Goal: Task Accomplishment & Management: Manage account settings

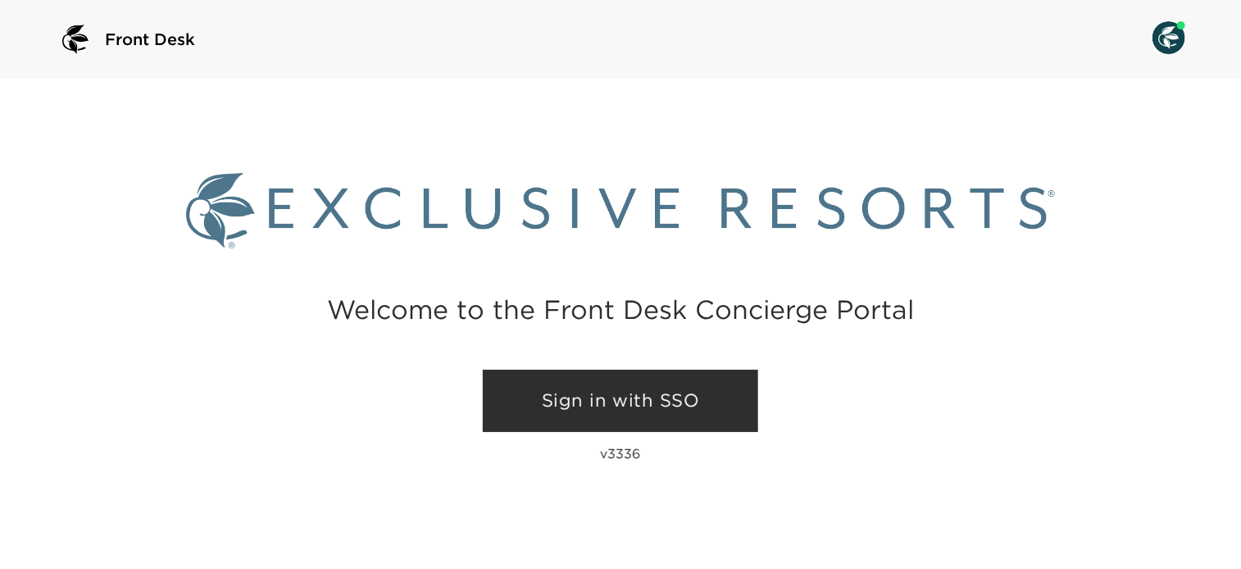
click at [615, 389] on link "Sign in with SSO" at bounding box center [621, 401] width 276 height 62
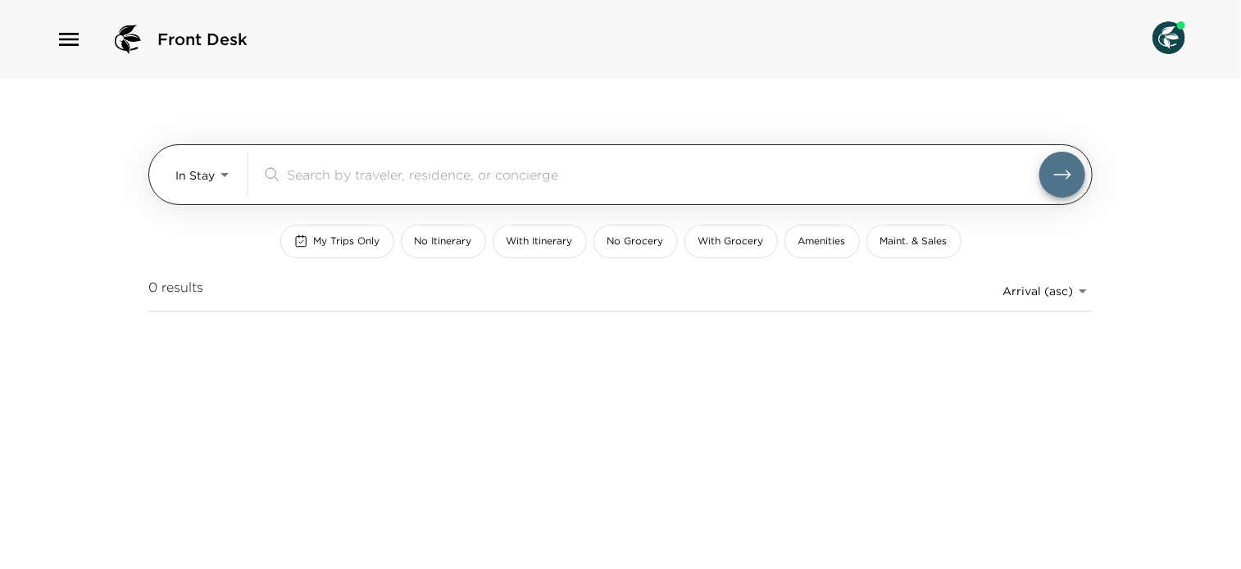
click at [194, 193] on div "In Stay In-Stay" at bounding box center [204, 175] width 59 height 46
click at [210, 166] on body "Front Desk In Stay In-Stay ​ My Trips Only No Itinerary With Itinerary No Groce…" at bounding box center [620, 284] width 1241 height 569
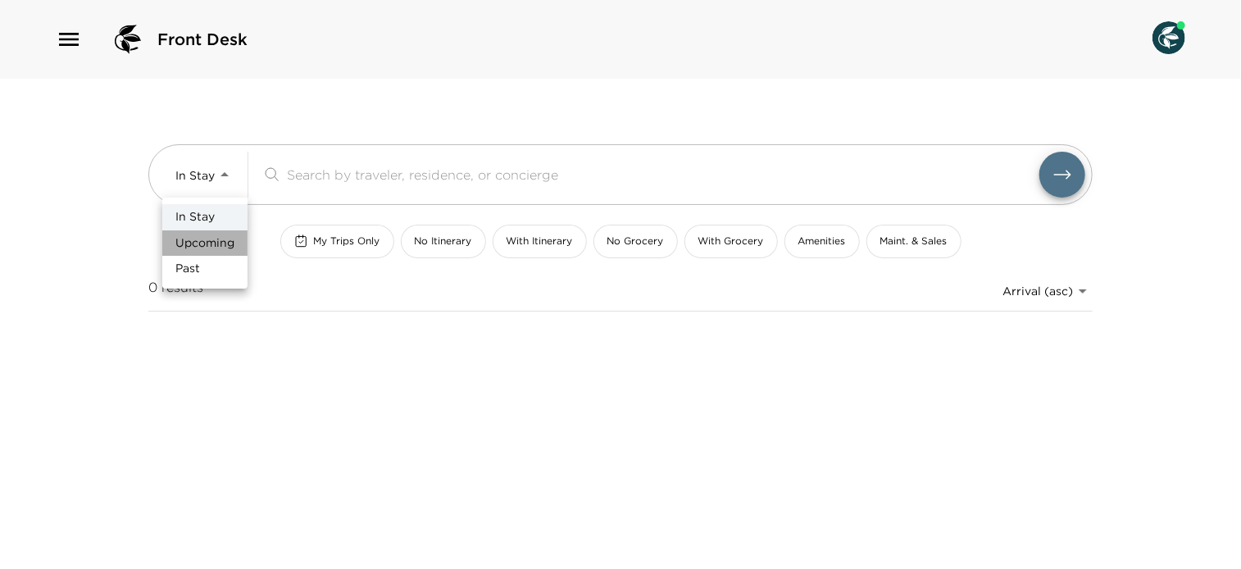
click at [214, 240] on span "Upcoming" at bounding box center [204, 243] width 59 height 16
type input "Upcoming"
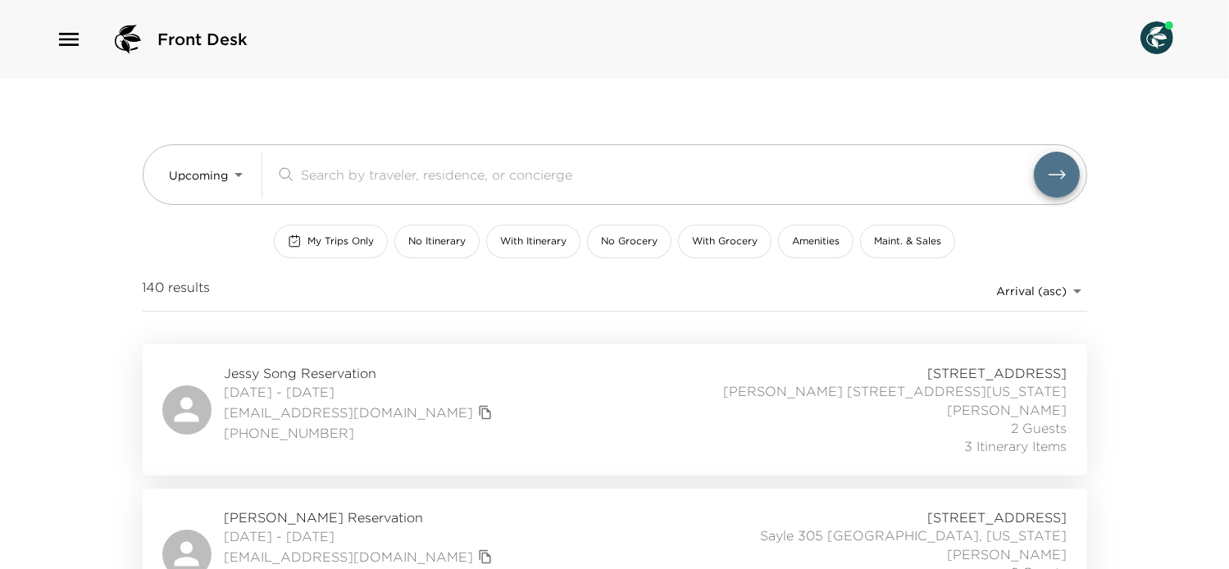
click at [499, 414] on div "Jessy Song Reservation [DATE] - [DATE] [EMAIL_ADDRESS][DOMAIN_NAME] [PHONE_NUMB…" at bounding box center [614, 410] width 905 height 92
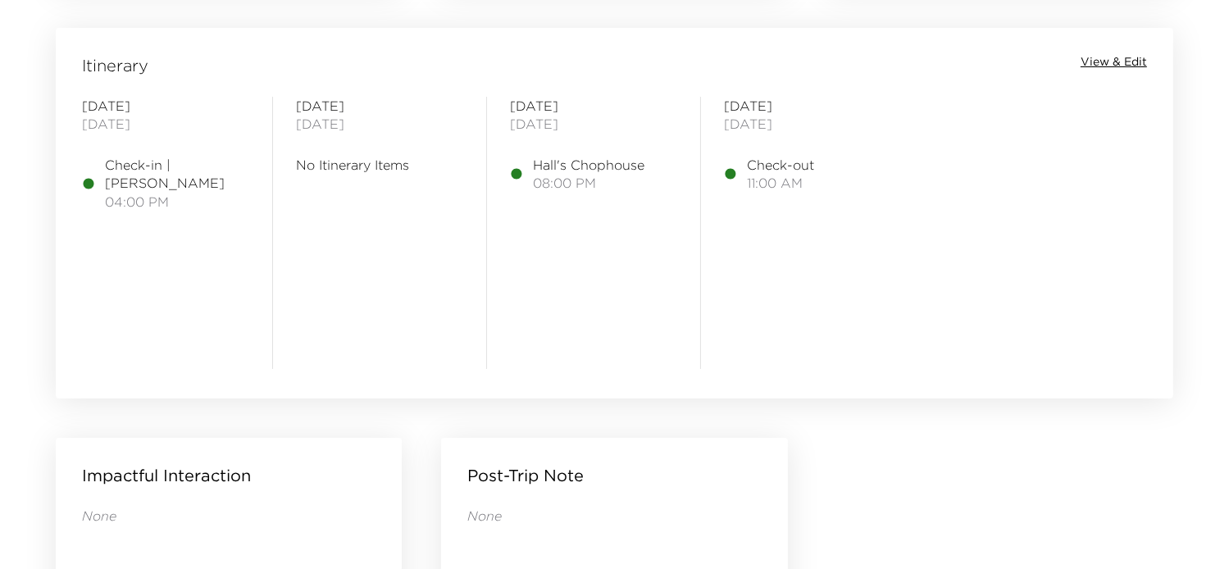
scroll to position [1312, 0]
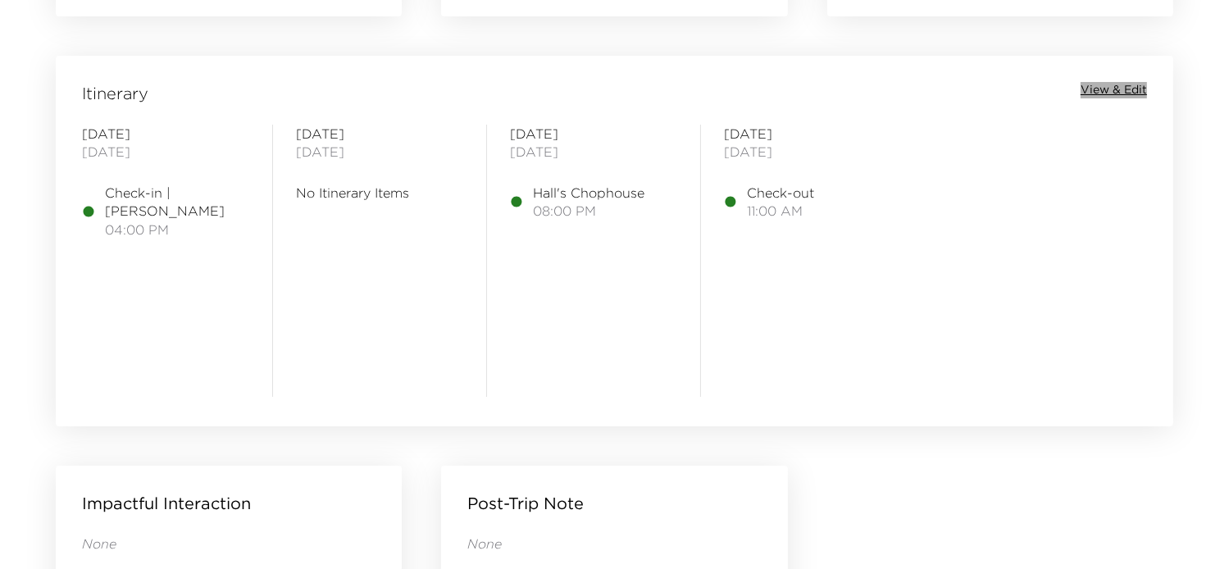
click at [1115, 84] on span "View & Edit" at bounding box center [1114, 90] width 66 height 16
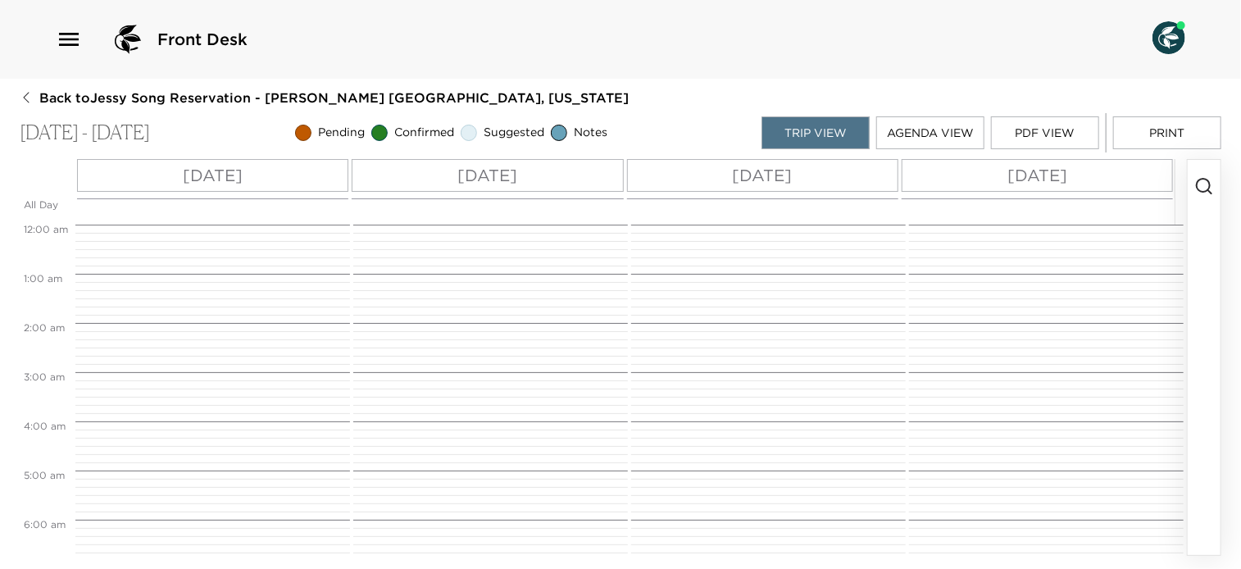
scroll to position [787, 0]
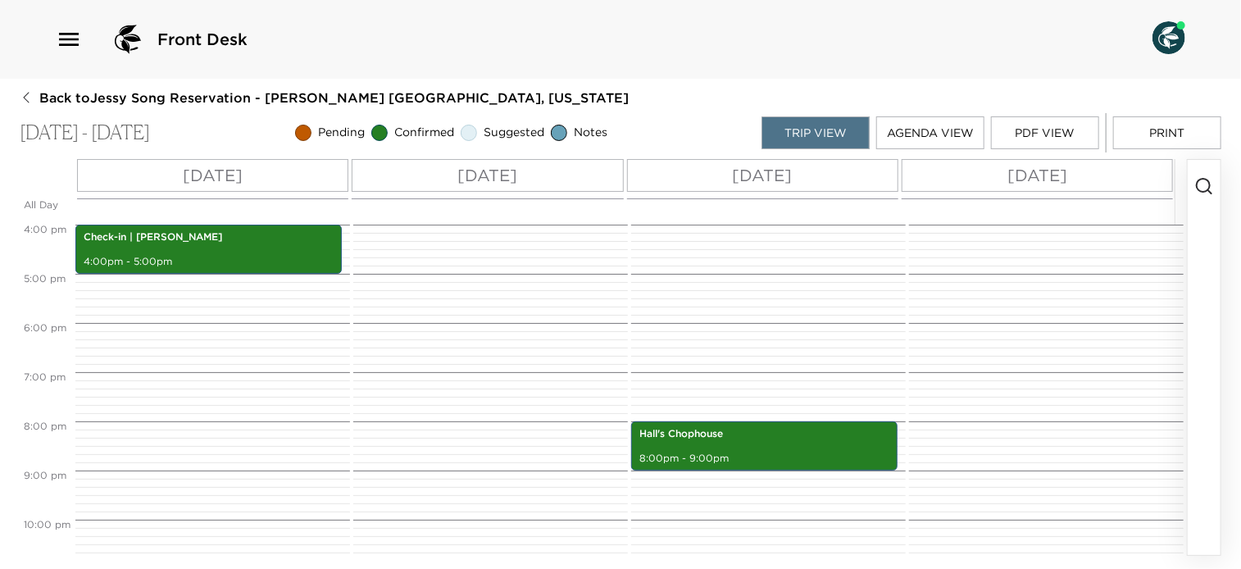
click at [1193, 178] on button "button" at bounding box center [1204, 357] width 33 height 395
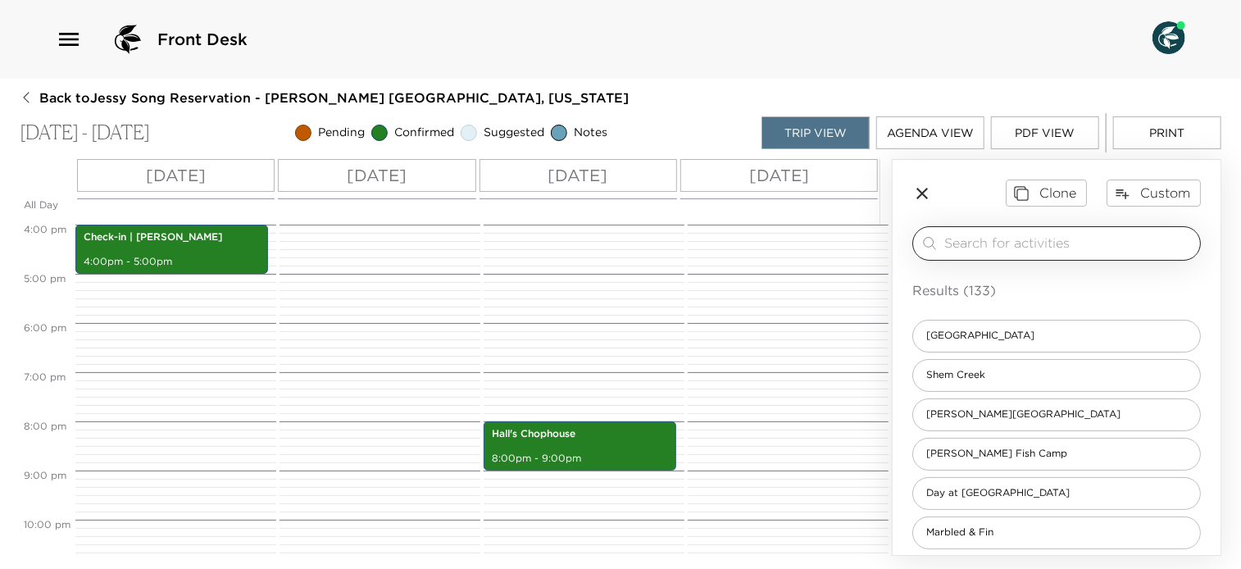
click at [1058, 231] on div "​" at bounding box center [1057, 243] width 289 height 34
click at [1020, 252] on div "​" at bounding box center [1069, 244] width 249 height 20
click at [1017, 241] on input "search" at bounding box center [1069, 243] width 249 height 19
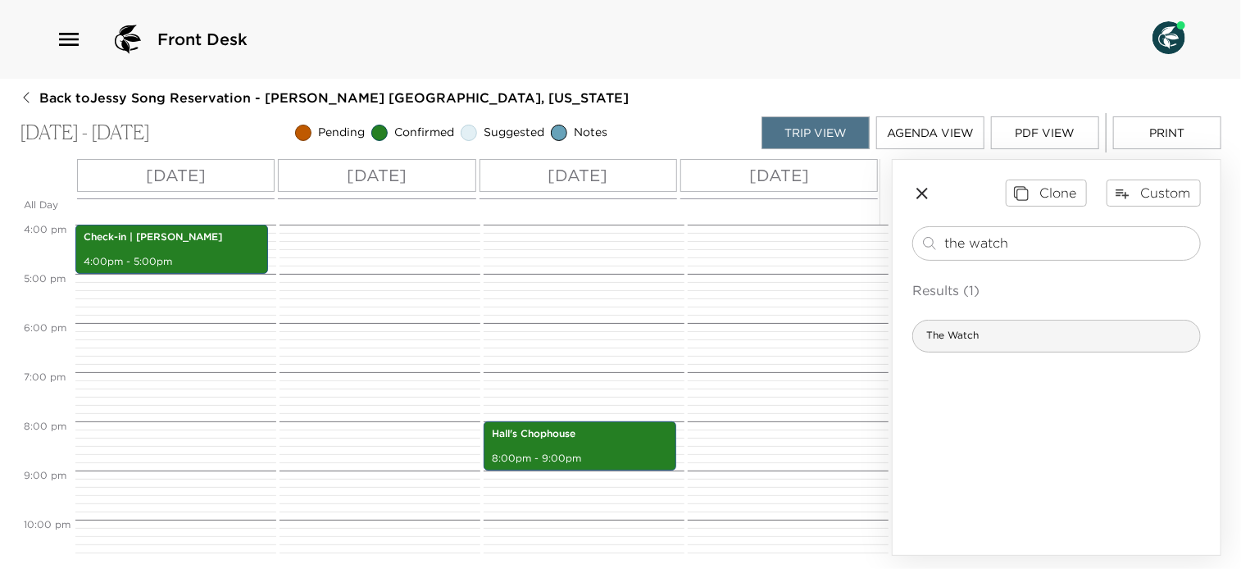
type input "the watch"
click at [1000, 342] on div "The Watch" at bounding box center [1057, 336] width 289 height 33
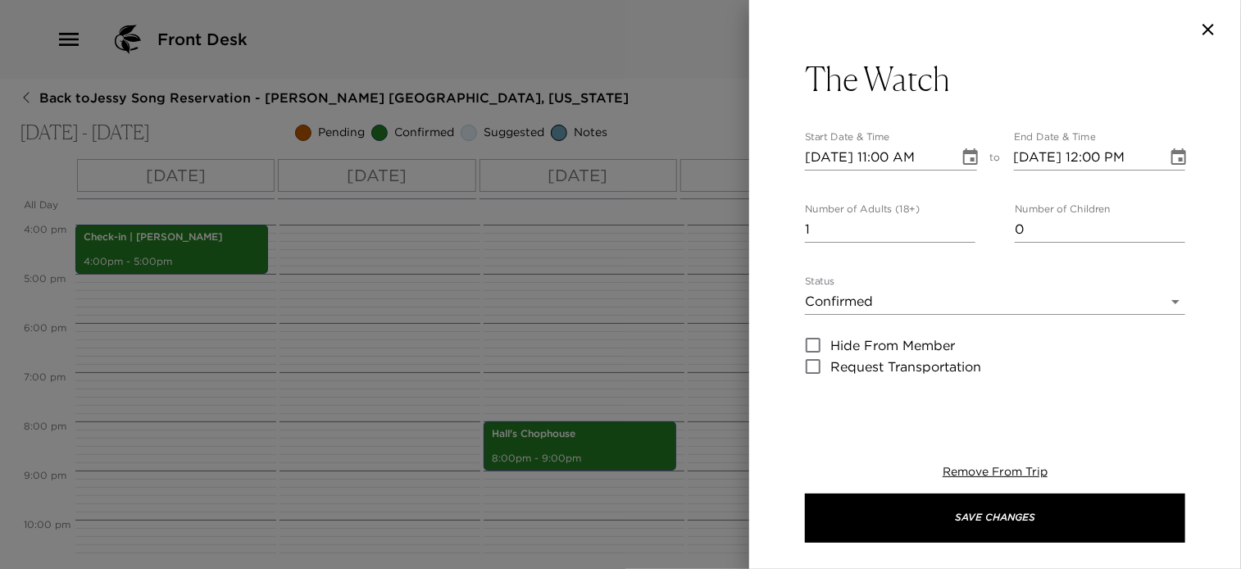
type textarea "Welcome to The Watch Rooftop Your culinary introduction to [GEOGRAPHIC_DATA] be…"
click at [882, 293] on body "Front Desk Back to [GEOGRAPHIC_DATA] - [PERSON_NAME] 206 [GEOGRAPHIC_DATA], [US…" at bounding box center [620, 284] width 1241 height 569
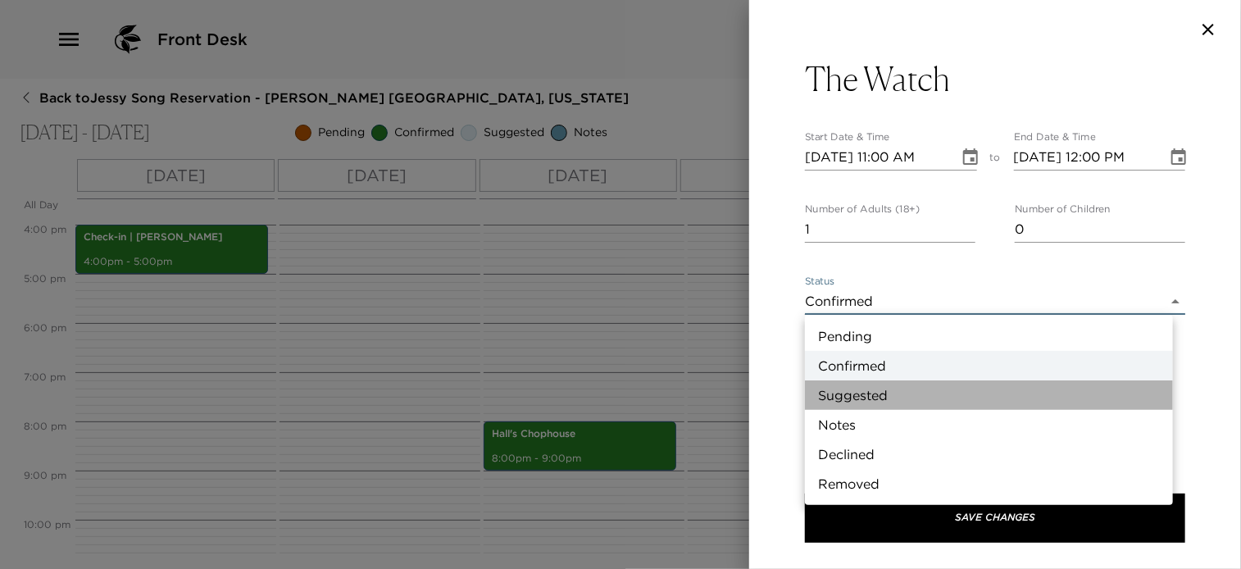
click at [851, 398] on li "Suggested" at bounding box center [989, 395] width 368 height 30
type input "Suggestion"
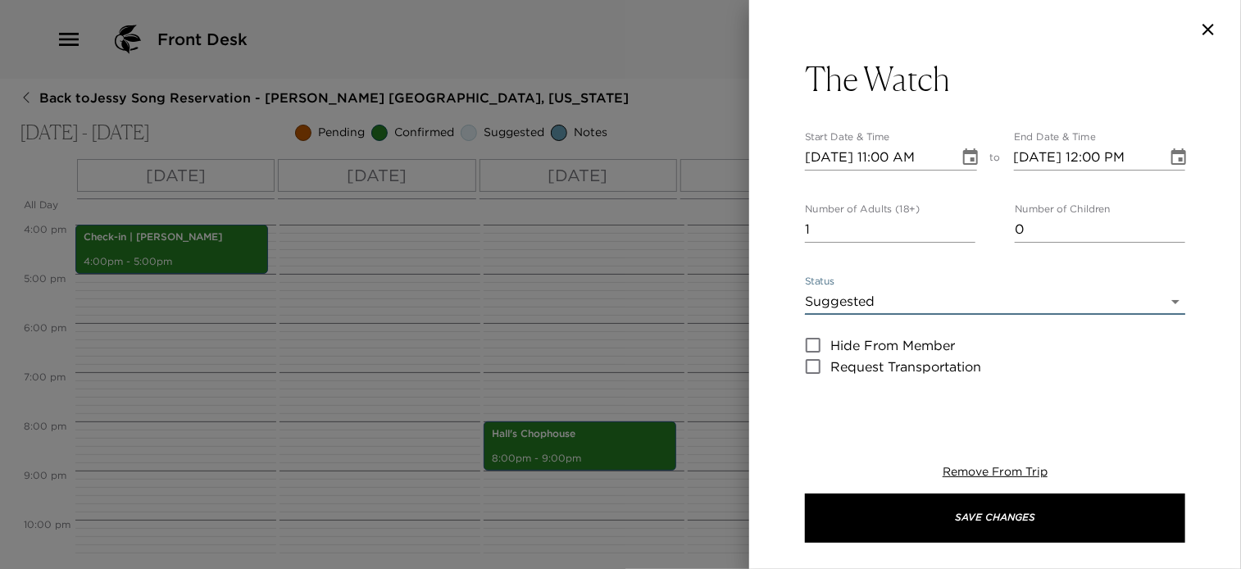
type input "0"
click at [963, 234] on input "0" at bounding box center [890, 229] width 171 height 26
click at [968, 155] on icon "Choose date, selected date is Sep 4, 2025" at bounding box center [971, 158] width 20 height 20
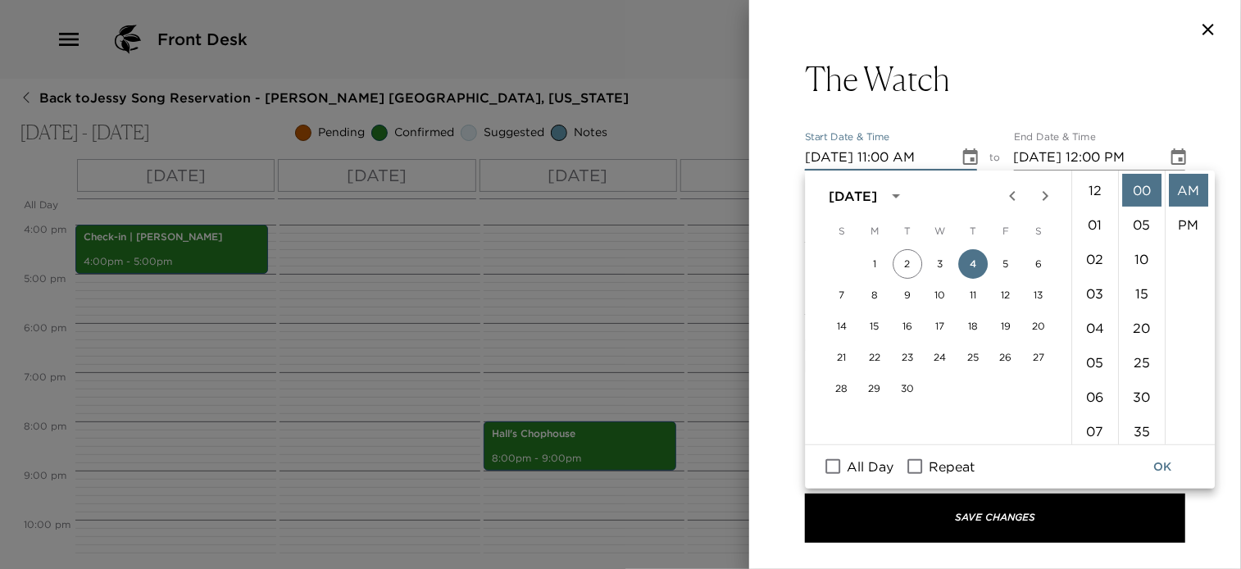
scroll to position [378, 0]
click at [1004, 267] on button "5" at bounding box center [1006, 264] width 30 height 30
type input "09/05/2025 11:00 AM"
type input "09/05/2025 12:00 PM"
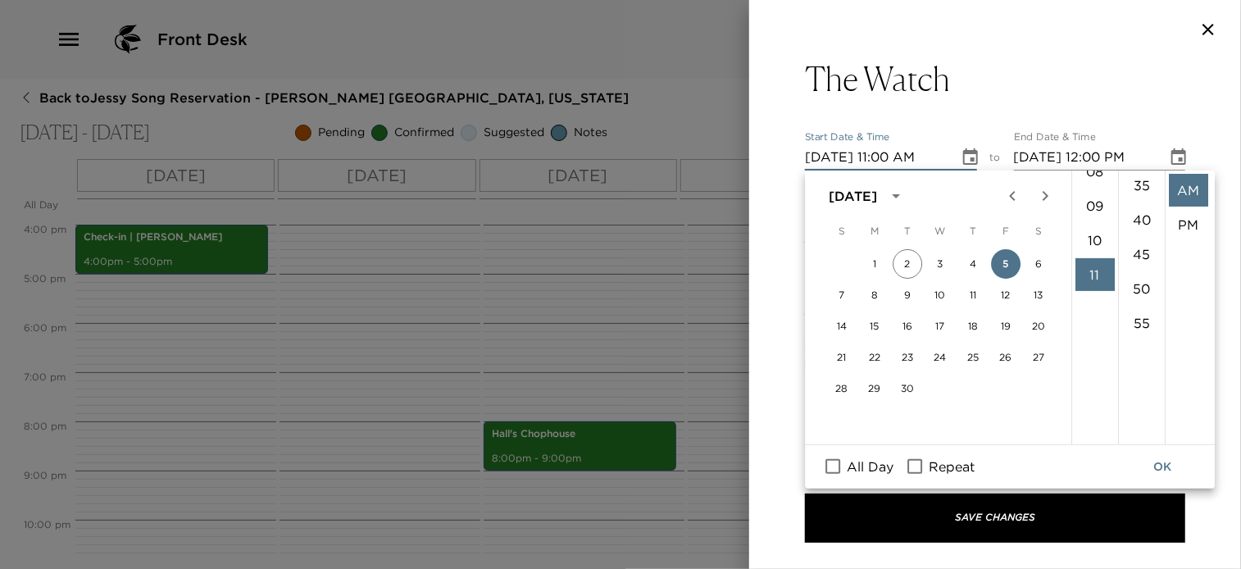
scroll to position [50, 0]
click at [1096, 381] on li "07" at bounding box center [1095, 381] width 39 height 33
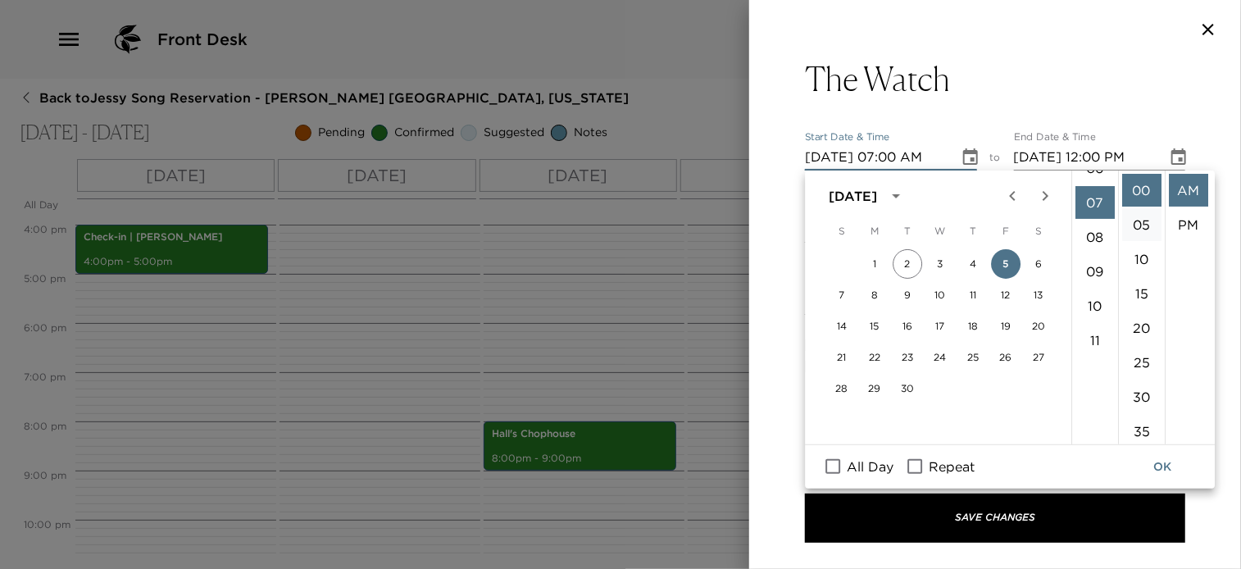
scroll to position [241, 0]
click at [1193, 225] on li "PM" at bounding box center [1188, 224] width 39 height 33
type input "09/05/2025 07:00 PM"
type input "09/05/2025 08:00 PM"
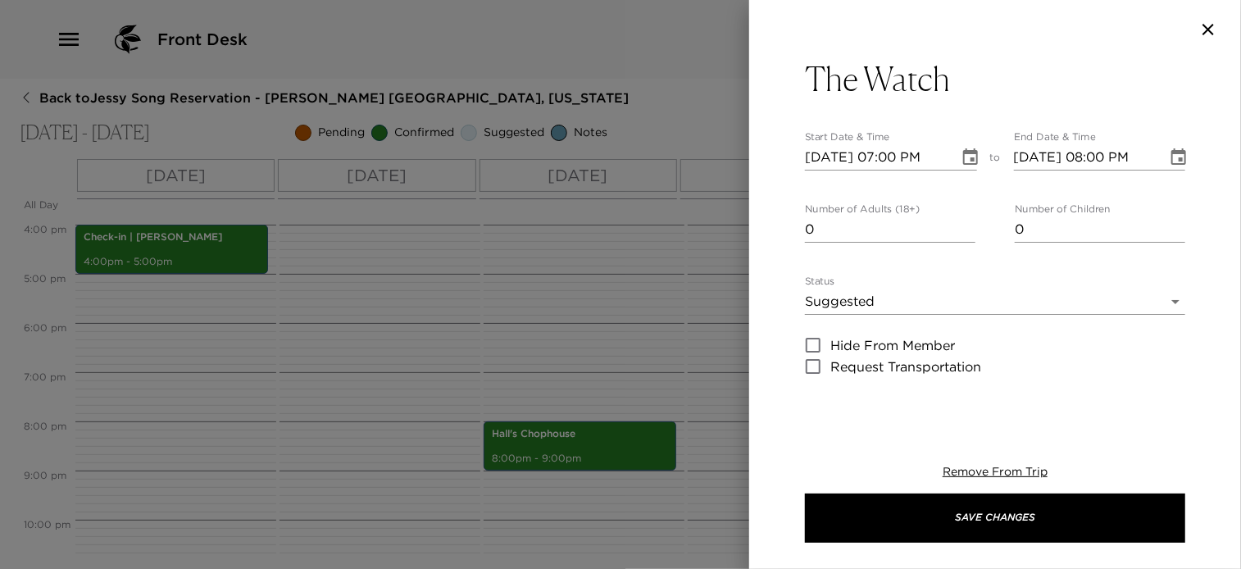
scroll to position [34, 0]
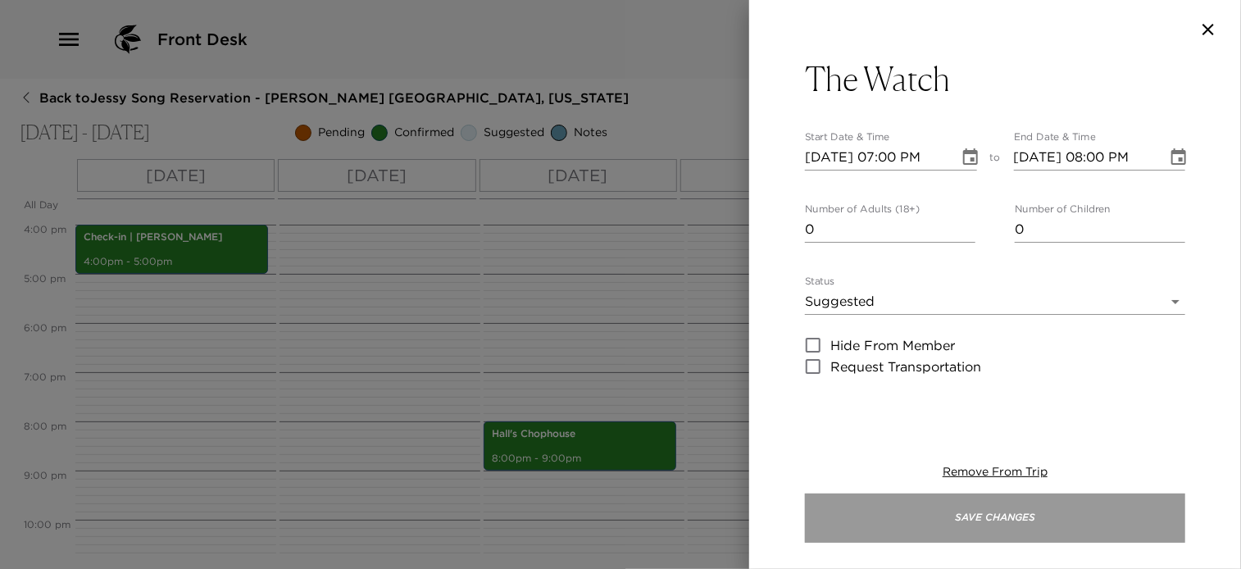
click at [1064, 499] on button "Save Changes" at bounding box center [995, 518] width 380 height 49
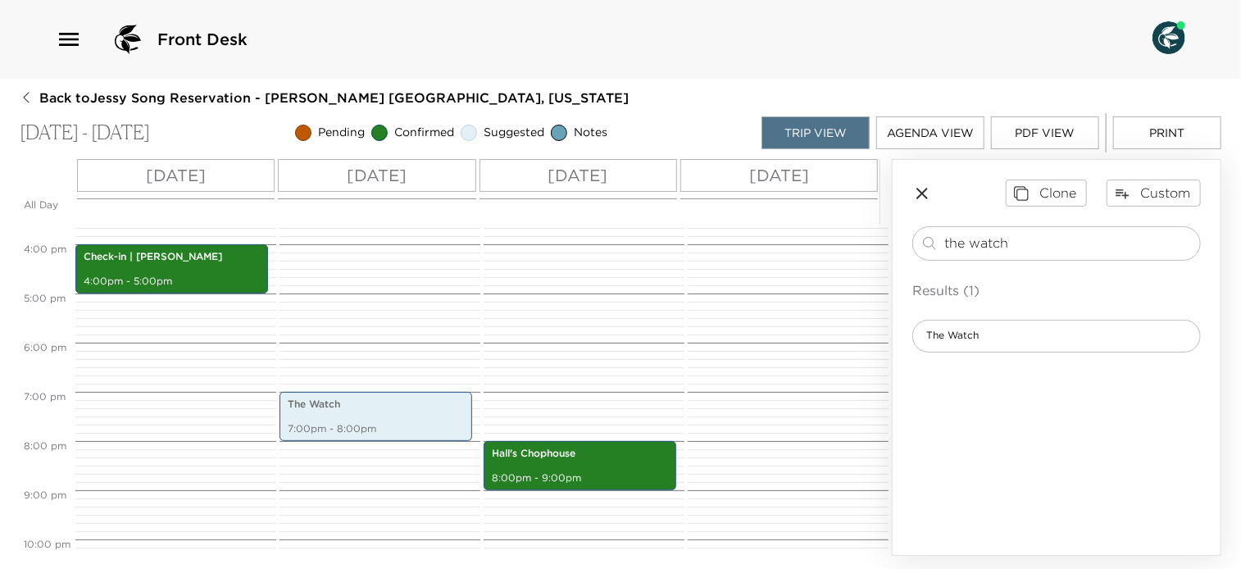
scroll to position [768, 0]
drag, startPoint x: 1043, startPoint y: 244, endPoint x: 898, endPoint y: 238, distance: 145.3
click at [904, 239] on div "Clone Custom the watch ​ Results (1) The Watch" at bounding box center [1057, 266] width 328 height 212
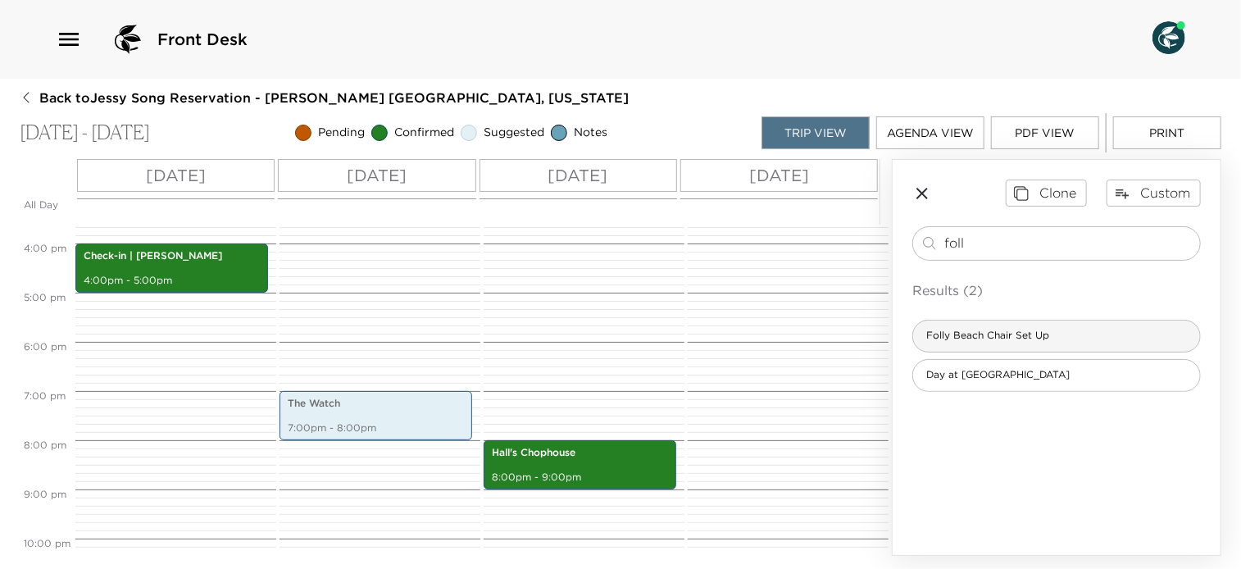
type input "foll"
click at [1057, 335] on span "Folly Beach Chair Set Up" at bounding box center [987, 336] width 149 height 14
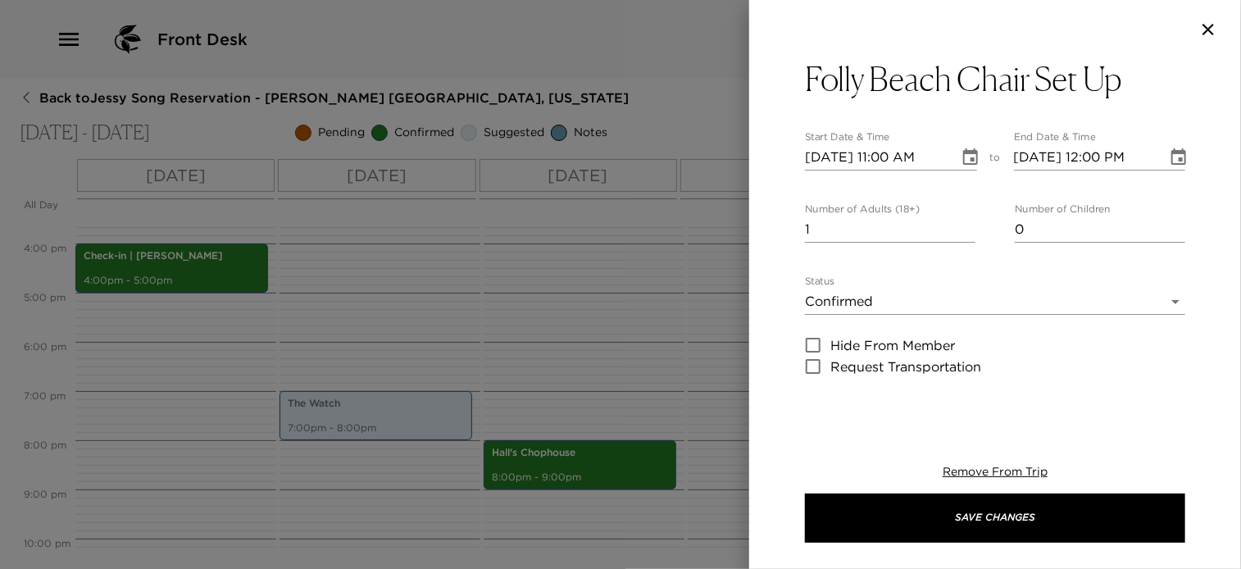
type textarea "Need a beach day?! Then head over to beautiful Folly Beach, where the sun meets…"
click at [1208, 15] on div at bounding box center [995, 29] width 492 height 59
click at [1206, 34] on icon "button" at bounding box center [1209, 30] width 20 height 20
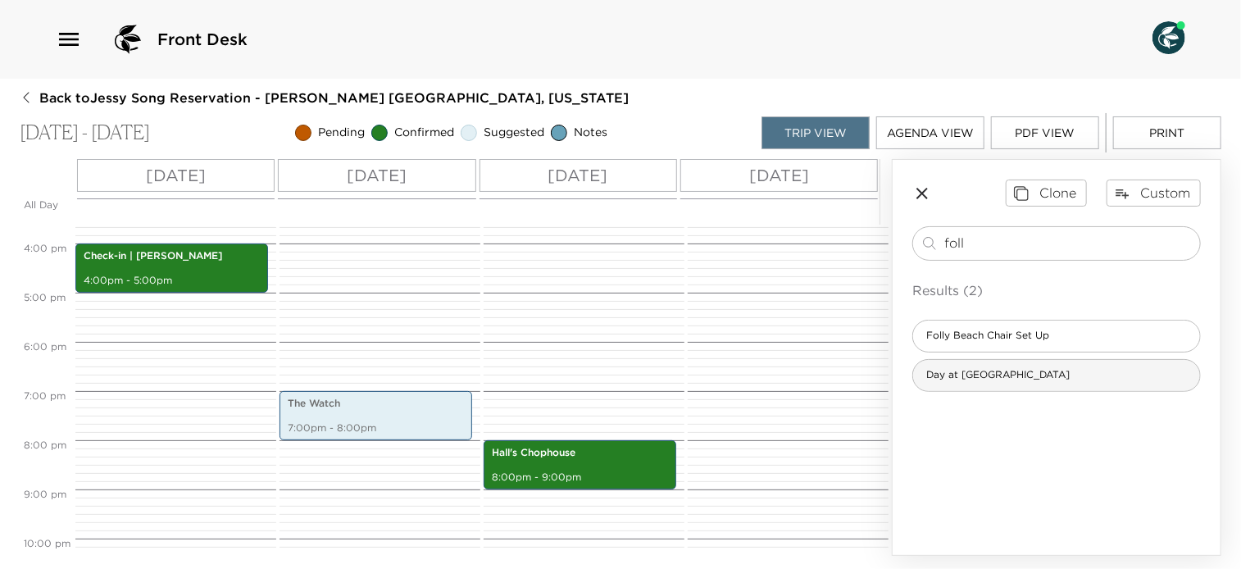
click at [951, 376] on span "Day at Folly Beach" at bounding box center [998, 375] width 170 height 14
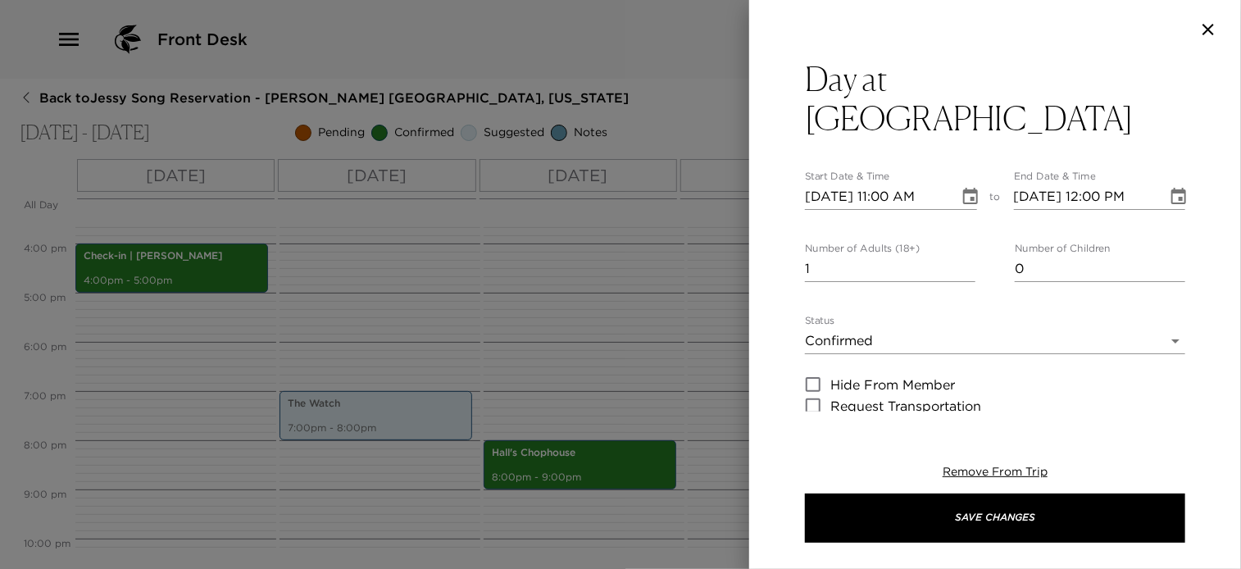
type textarea "Surfing, boating, paddleboarding, kayaking, biking, or just walking on the beac…"
click at [968, 188] on icon "Choose date, selected date is Sep 4, 2025" at bounding box center [970, 196] width 15 height 16
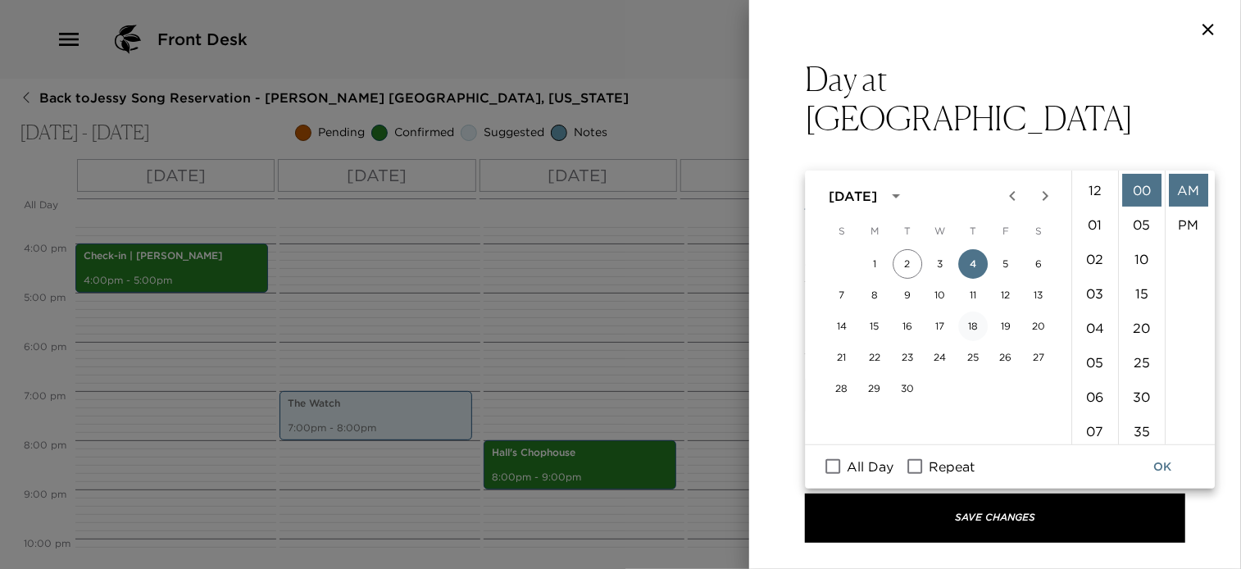
scroll to position [378, 0]
click at [1033, 261] on button "6" at bounding box center [1039, 264] width 30 height 30
type input "09/06/2025 11:00 AM"
type input "09/06/2025 12:00 PM"
click at [880, 466] on span "All Day" at bounding box center [870, 467] width 47 height 20
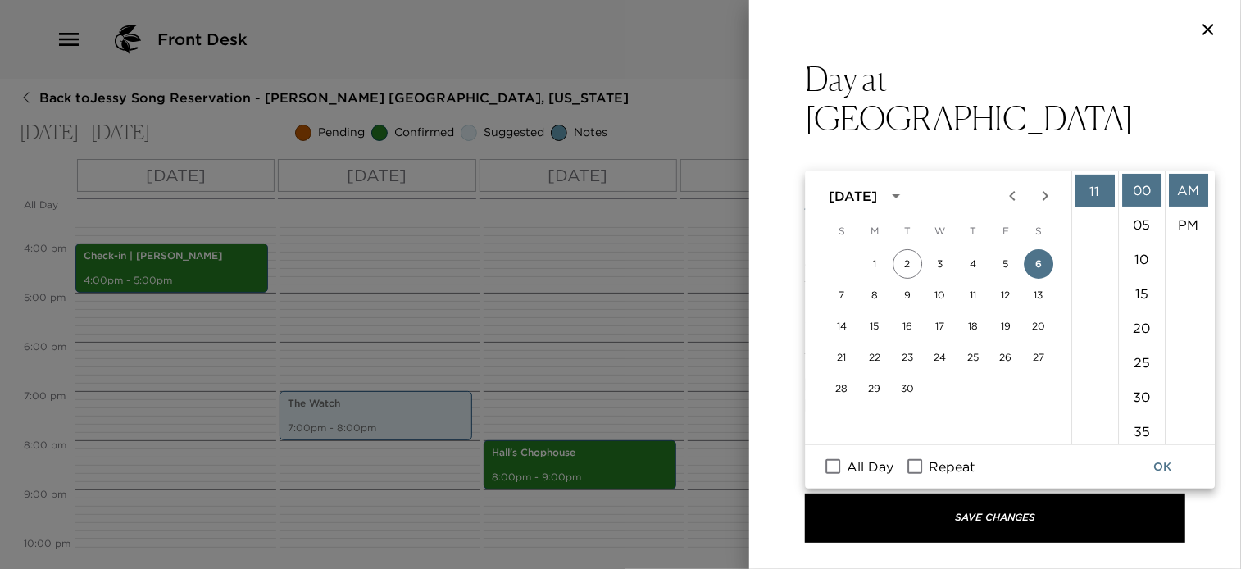
click at [850, 466] on input "All Day" at bounding box center [833, 466] width 34 height 21
checkbox input "true"
type input "09/06/2025"
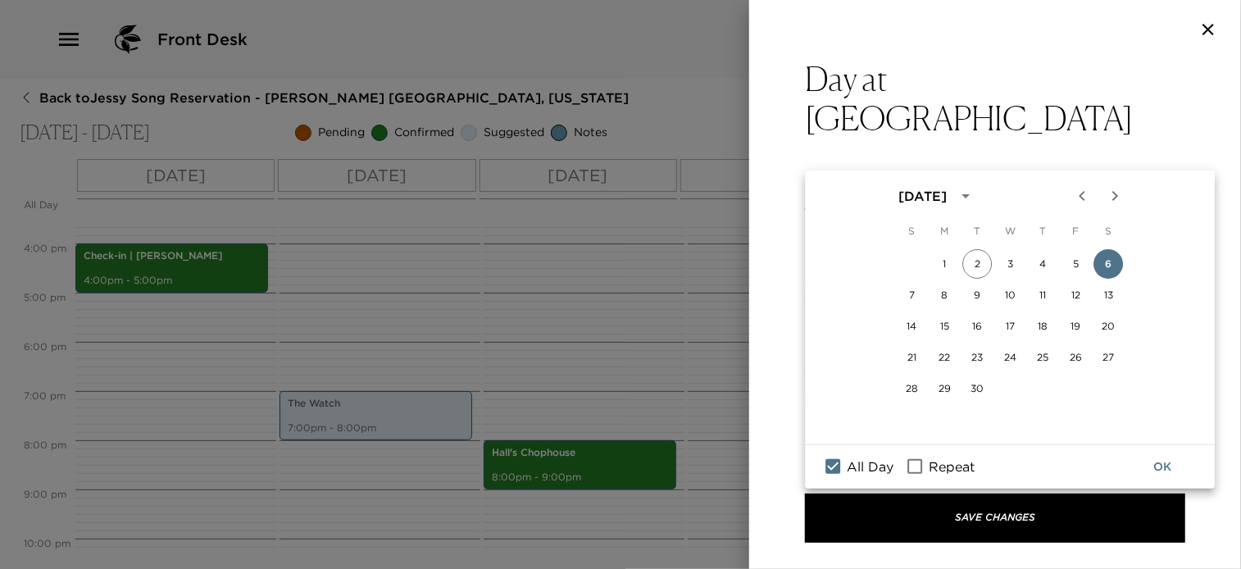
click at [1163, 463] on button "OK" at bounding box center [1163, 467] width 52 height 30
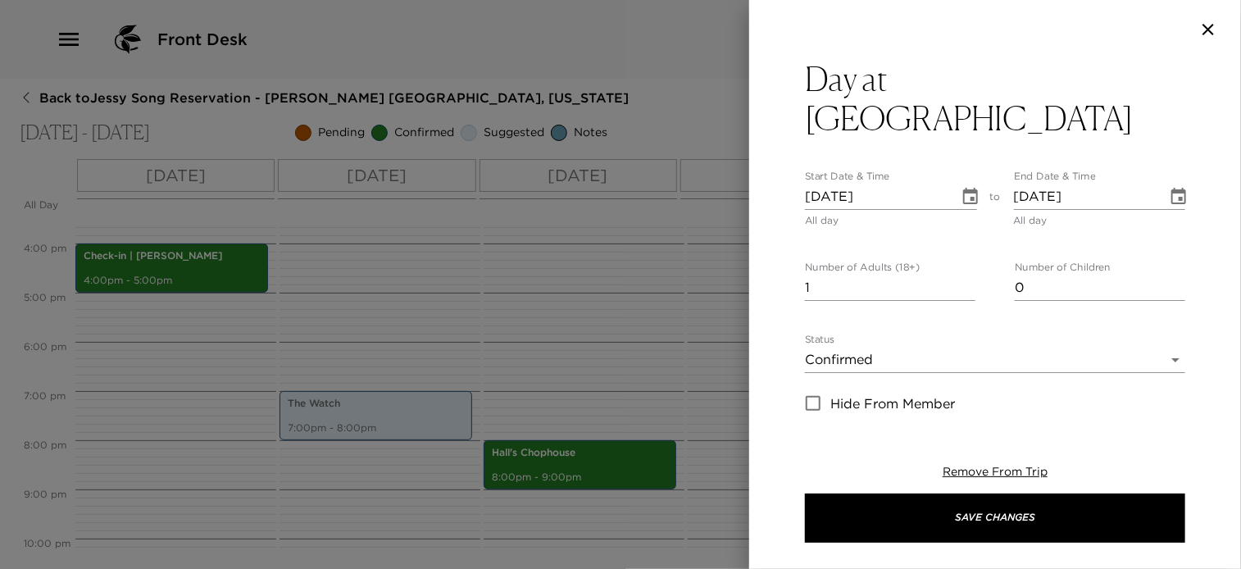
click at [967, 312] on body "Front Desk Back to Jessy Song Reservation - Sullivan 206 Charleston, South Caro…" at bounding box center [620, 284] width 1241 height 569
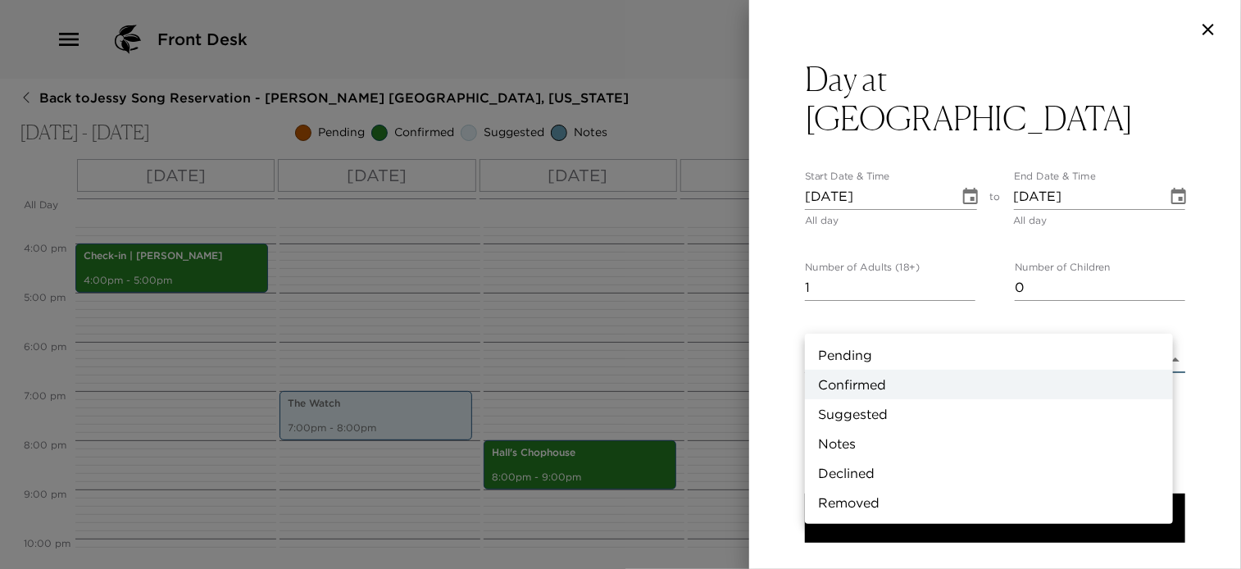
click at [872, 413] on li "Suggested" at bounding box center [989, 414] width 368 height 30
type input "Suggestion"
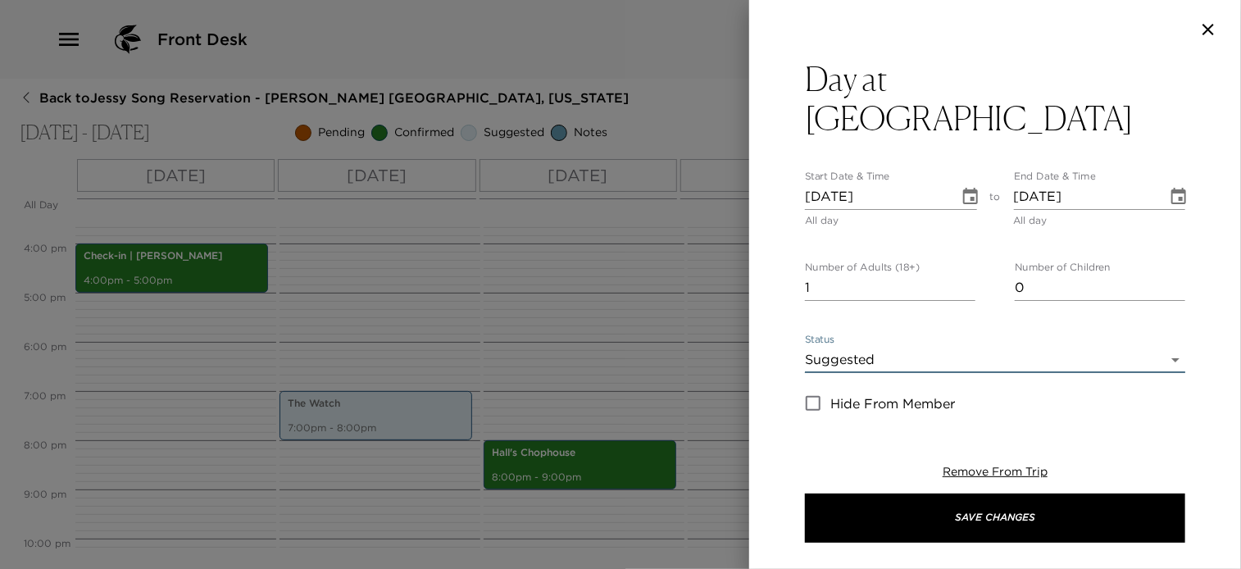
type input "0"
click at [961, 275] on input "0" at bounding box center [890, 288] width 171 height 26
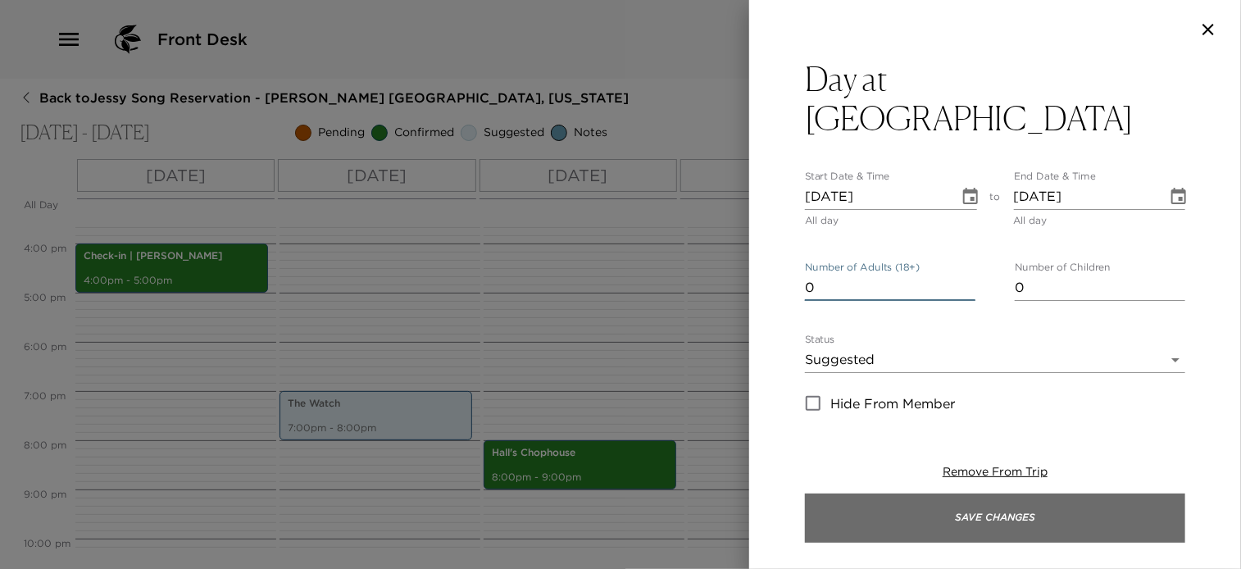
click at [891, 517] on button "Save Changes" at bounding box center [995, 518] width 380 height 49
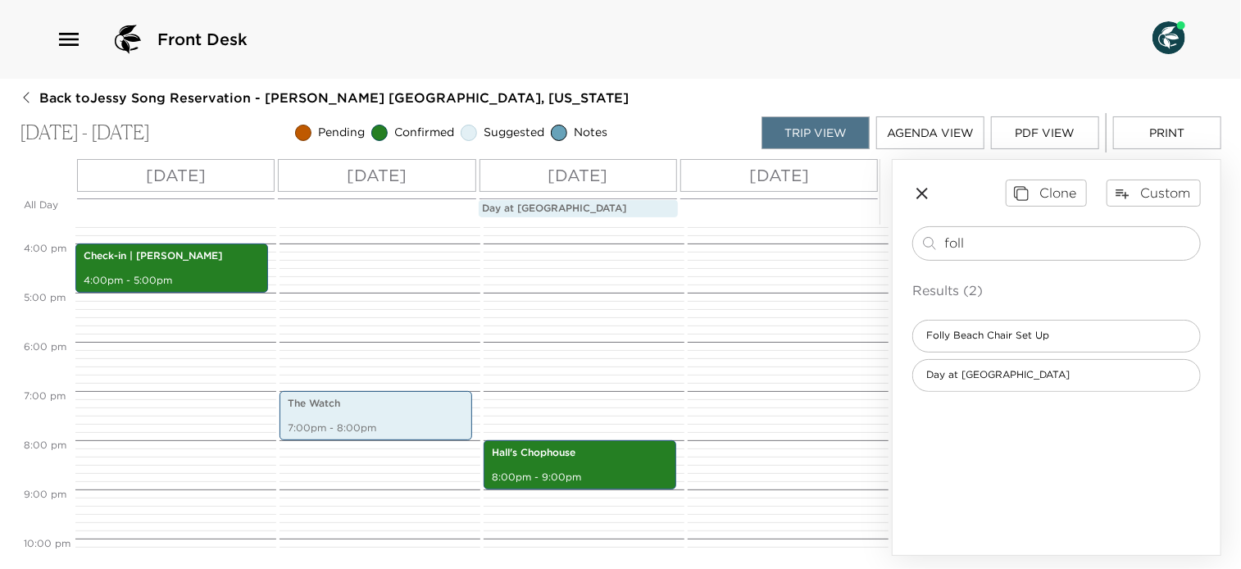
click at [1057, 126] on button "PDF View" at bounding box center [1045, 132] width 108 height 33
